Goal: Information Seeking & Learning: Learn about a topic

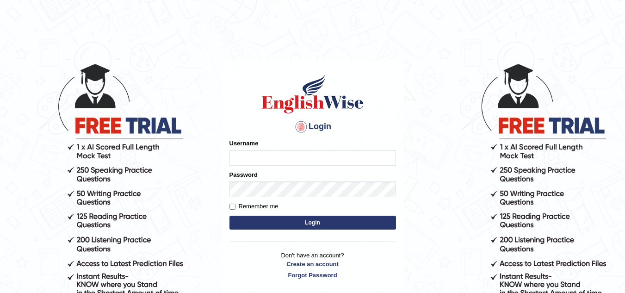
type input "t"
type input "Tashiz"
click at [324, 224] on button "Login" at bounding box center [313, 223] width 167 height 14
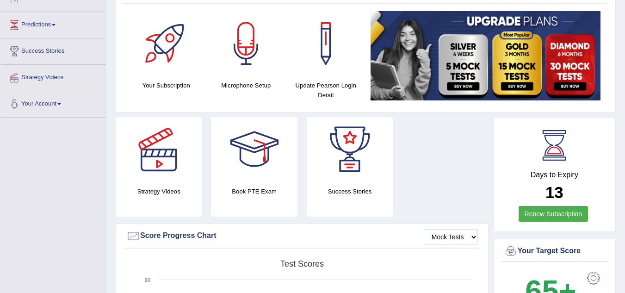
scroll to position [93, 0]
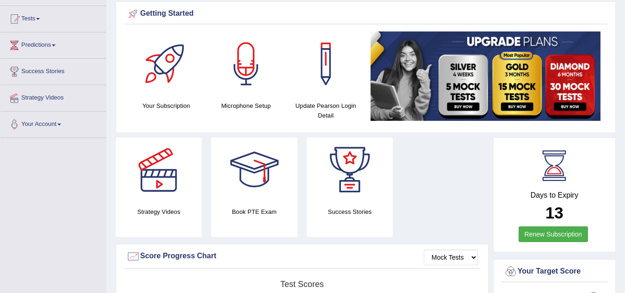
click at [535, 231] on link "Renew Subscription" at bounding box center [554, 234] width 70 height 16
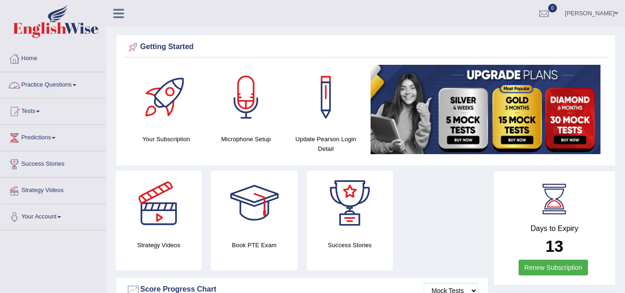
click at [79, 80] on link "Practice Questions" at bounding box center [53, 83] width 106 height 23
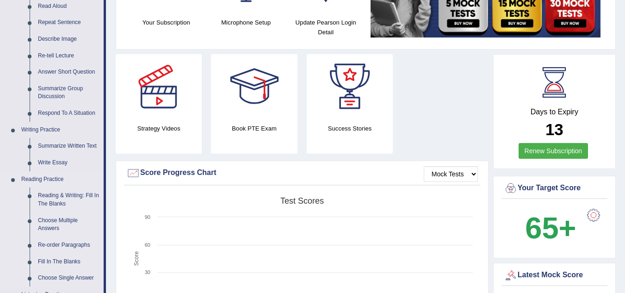
scroll to position [139, 0]
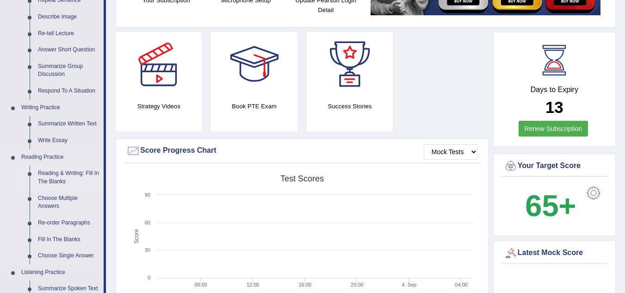
click at [65, 179] on link "Reading & Writing: Fill In The Blanks" at bounding box center [69, 177] width 70 height 25
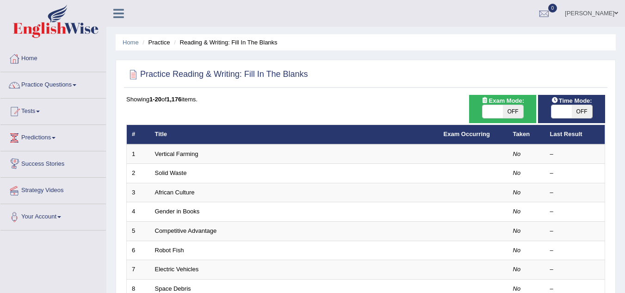
click at [519, 110] on span "OFF" at bounding box center [513, 111] width 20 height 13
checkbox input "true"
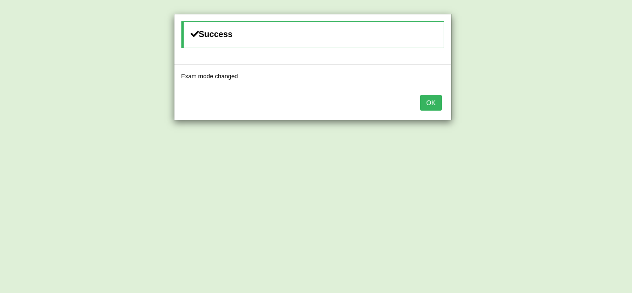
click at [428, 106] on button "OK" at bounding box center [430, 103] width 21 height 16
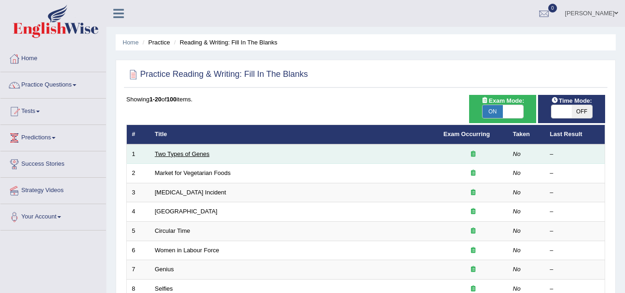
click at [190, 155] on link "Two Types of Genes" at bounding box center [182, 153] width 55 height 7
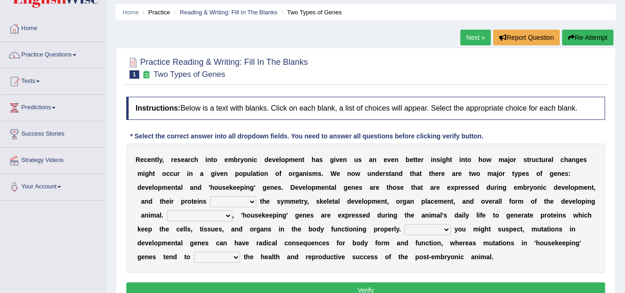
scroll to position [46, 0]
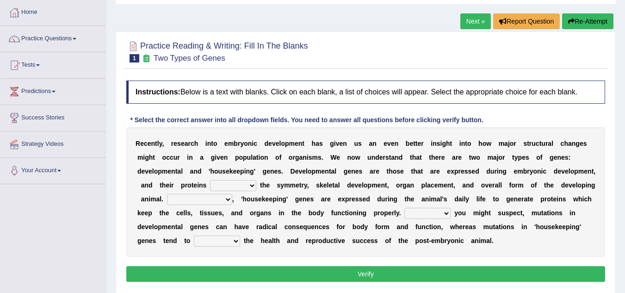
click at [252, 185] on select "push control hold elevate" at bounding box center [233, 185] width 46 height 11
select select "hold"
click at [210, 180] on select "push control hold elevate" at bounding box center [233, 185] width 46 height 11
click at [225, 198] on select "Correspondingly Inclusively Conversely In contrast" at bounding box center [199, 199] width 65 height 11
select select "In contrast"
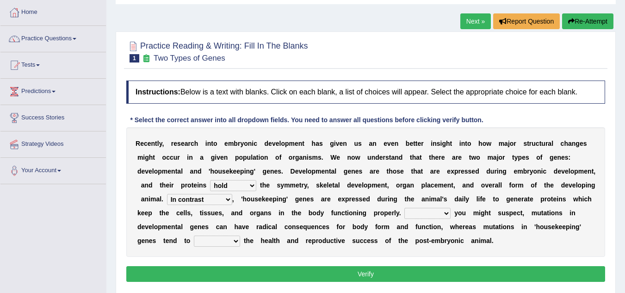
click at [167, 194] on select "Correspondingly Inclusively Conversely In contrast" at bounding box center [199, 199] width 65 height 11
click at [445, 214] on select "For As With Within" at bounding box center [428, 213] width 46 height 11
select select "As"
click at [405, 208] on select "For As With Within" at bounding box center [428, 213] width 46 height 11
click at [234, 243] on select "affect effect interrupt defect" at bounding box center [217, 241] width 46 height 11
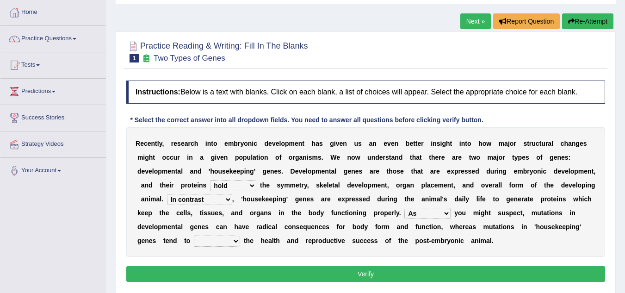
select select "affect"
click at [194, 236] on select "affect effect interrupt defect" at bounding box center [217, 241] width 46 height 11
click at [373, 270] on button "Verify" at bounding box center [365, 274] width 479 height 16
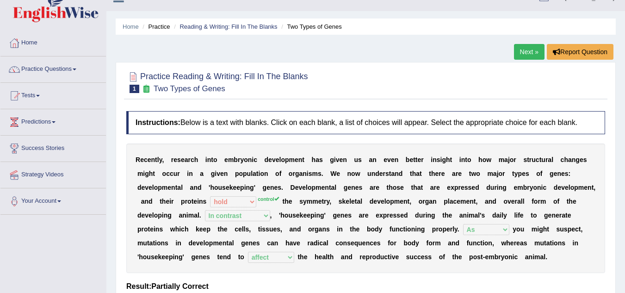
scroll to position [0, 0]
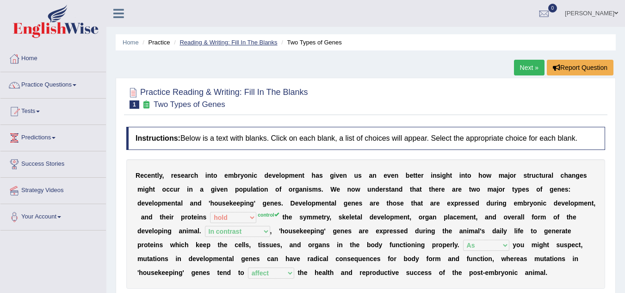
click at [223, 40] on link "Reading & Writing: Fill In The Blanks" at bounding box center [229, 42] width 98 height 7
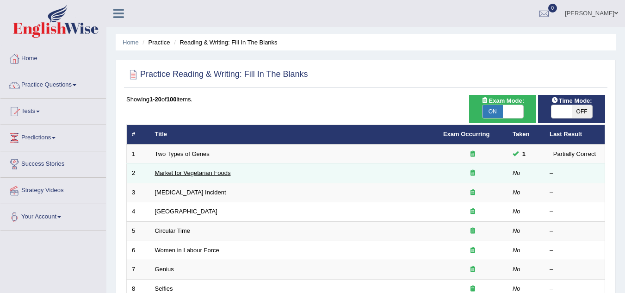
click at [198, 169] on td "Market for Vegetarian Foods" at bounding box center [294, 173] width 288 height 19
click at [201, 171] on link "Market for Vegetarian Foods" at bounding box center [193, 172] width 76 height 7
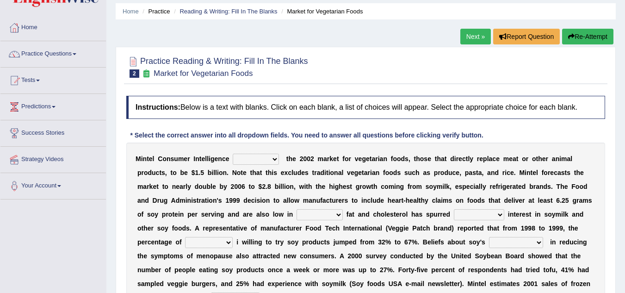
scroll to position [46, 0]
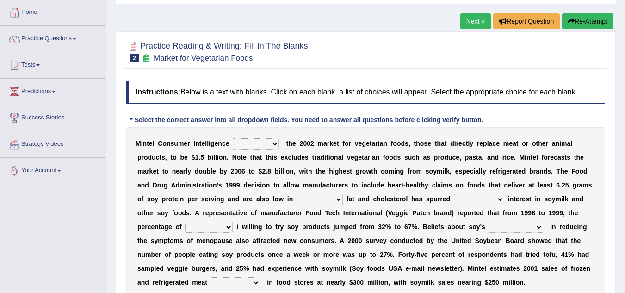
click at [274, 144] on select "deals fulfills creates estimates" at bounding box center [256, 143] width 46 height 11
select select "estimates"
click at [233, 138] on select "deals fulfills creates estimates" at bounding box center [256, 143] width 46 height 11
click at [337, 199] on select "saturated solid acid liquid" at bounding box center [320, 199] width 46 height 11
select select "saturated"
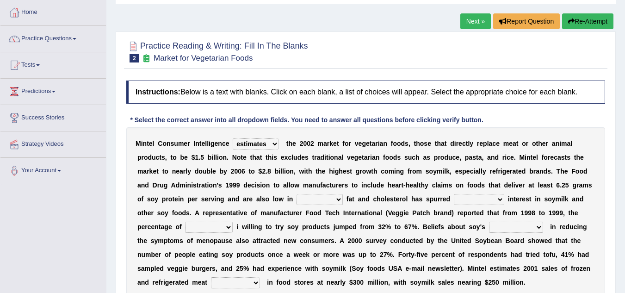
click at [297, 194] on select "saturated solid acid liquid" at bounding box center [320, 199] width 46 height 11
click at [338, 200] on select "saturated solid acid liquid" at bounding box center [320, 199] width 46 height 11
click at [502, 200] on select "good big tremendous extreme" at bounding box center [479, 199] width 50 height 11
select select "tremendous"
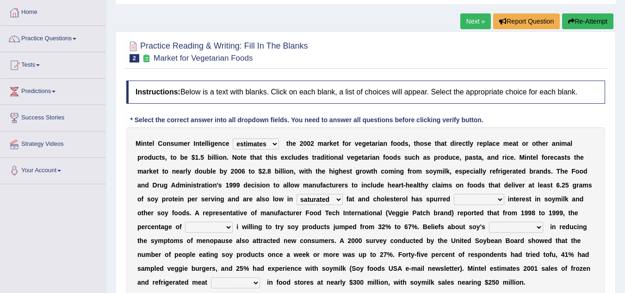
click at [454, 194] on select "good big tremendous extreme" at bounding box center [479, 199] width 50 height 11
click at [225, 226] on select "guests consumers customers clients" at bounding box center [209, 227] width 48 height 11
select select "consumers"
click at [185, 222] on select "guests consumers customers clients" at bounding box center [209, 227] width 48 height 11
click at [540, 226] on select "effectiveness timeliness efficiency goodness" at bounding box center [516, 227] width 54 height 11
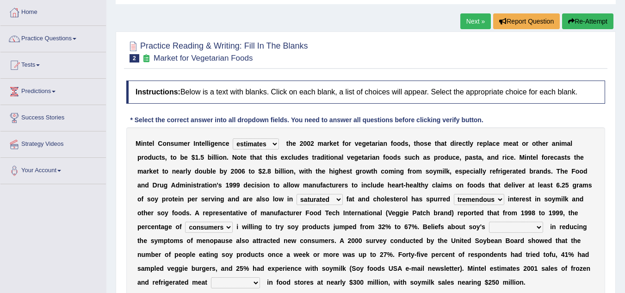
select select "efficiency"
click at [489, 222] on select "effectiveness timeliness efficiency goodness" at bounding box center [516, 227] width 54 height 11
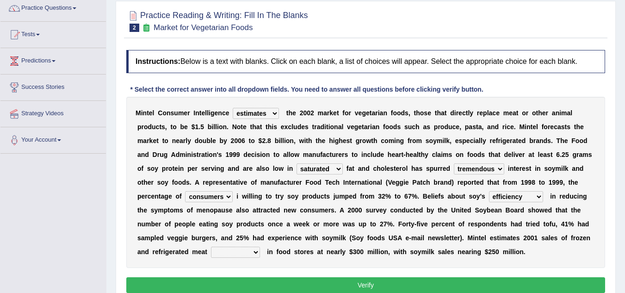
scroll to position [93, 0]
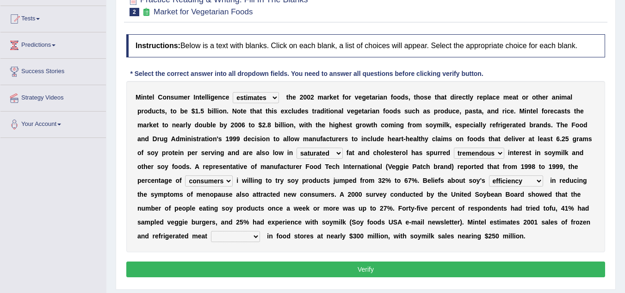
click at [256, 236] on select "foods choices staffs alternatives" at bounding box center [235, 236] width 49 height 11
select select "choices"
click at [211, 231] on select "foods choices staffs alternatives" at bounding box center [235, 236] width 49 height 11
click at [349, 265] on button "Verify" at bounding box center [365, 270] width 479 height 16
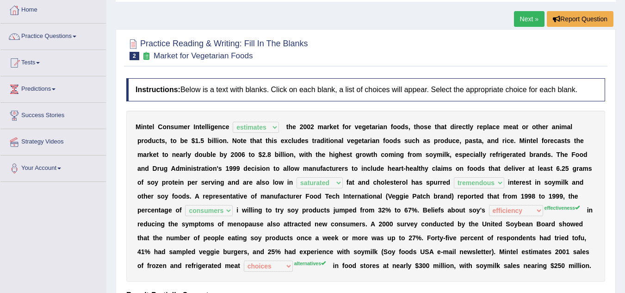
scroll to position [46, 0]
